Goal: Navigation & Orientation: Find specific page/section

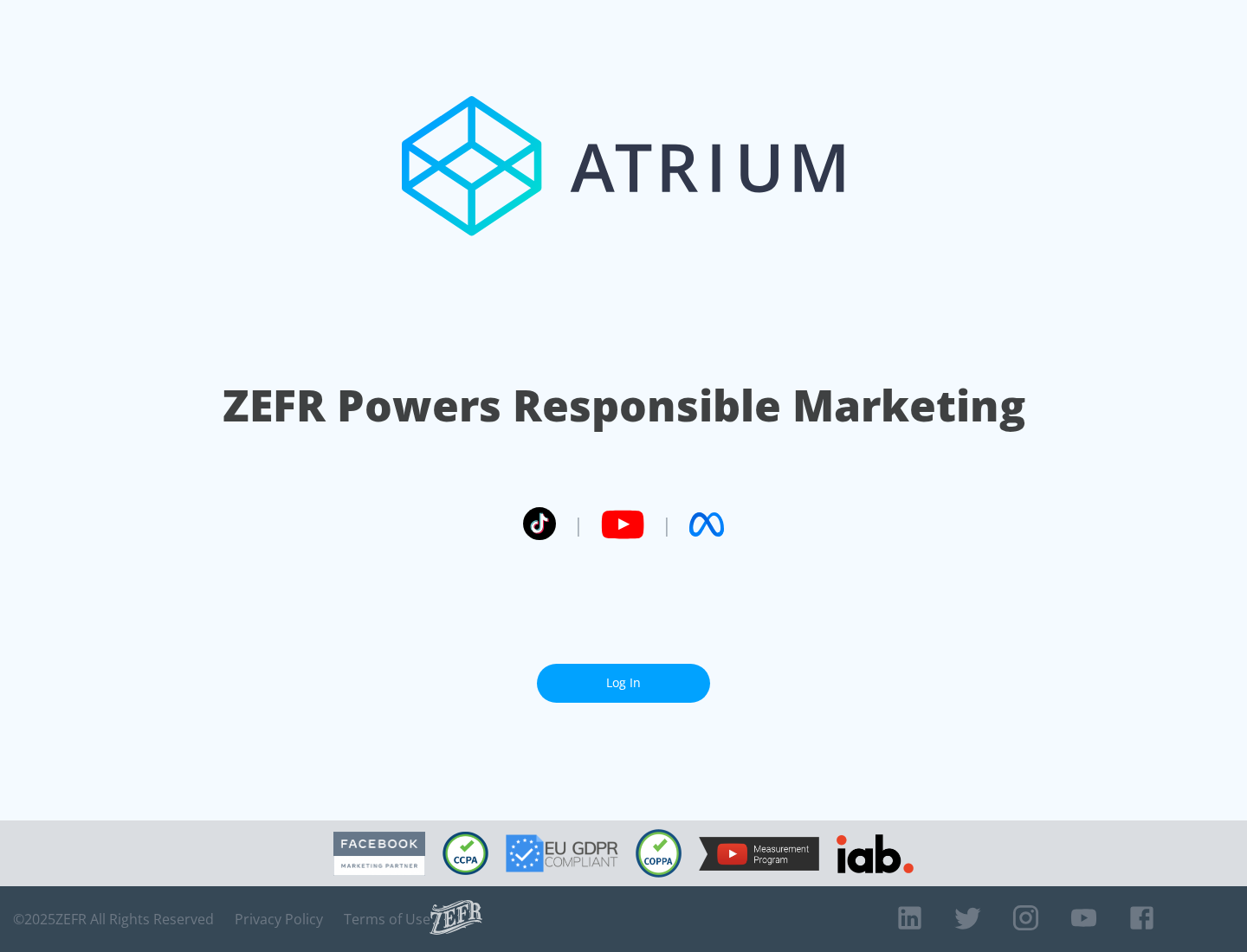
click at [623, 683] on link "Log In" at bounding box center [623, 683] width 173 height 39
